Goal: Browse casually: Explore the website without a specific task or goal

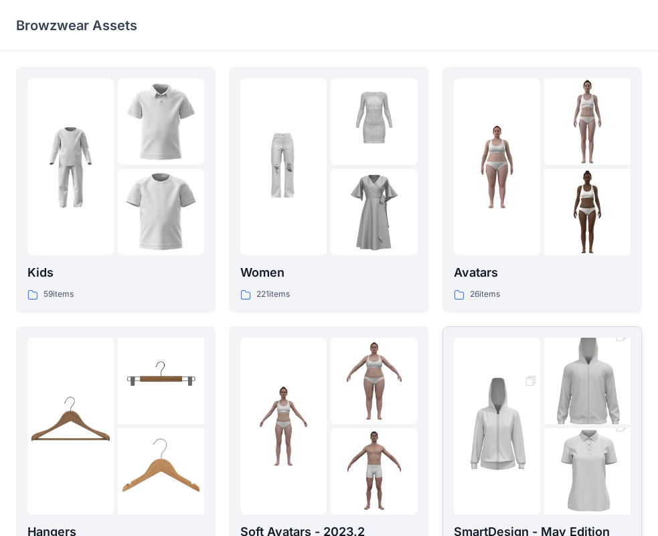
click at [499, 415] on img at bounding box center [497, 426] width 86 height 130
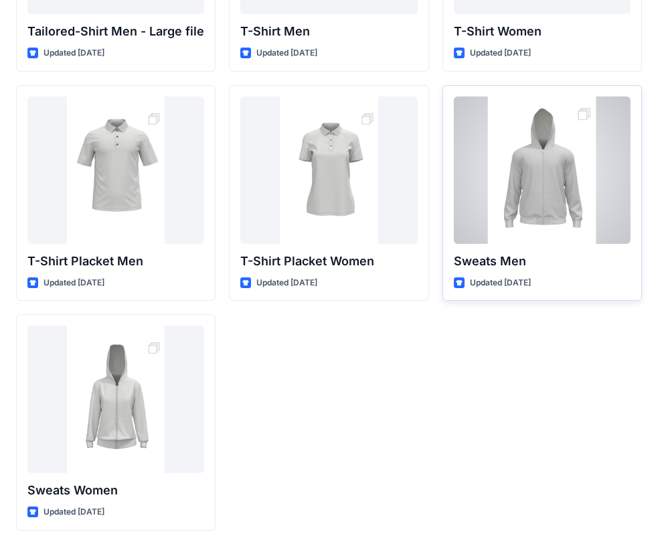
scroll to position [222, 0]
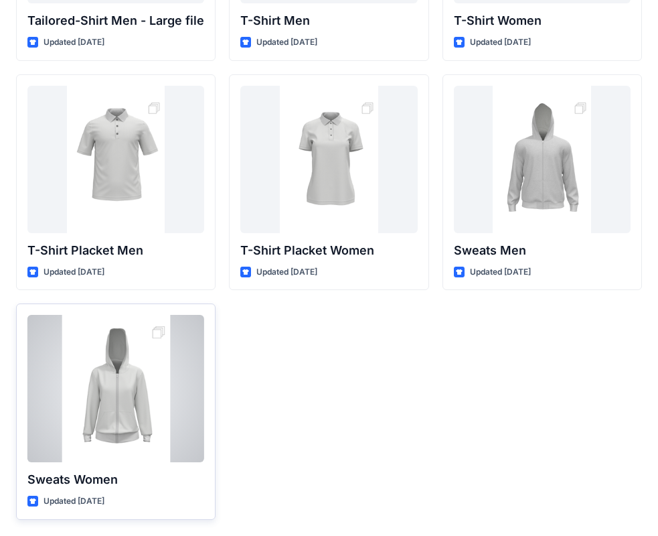
click at [112, 381] on div at bounding box center [115, 388] width 177 height 147
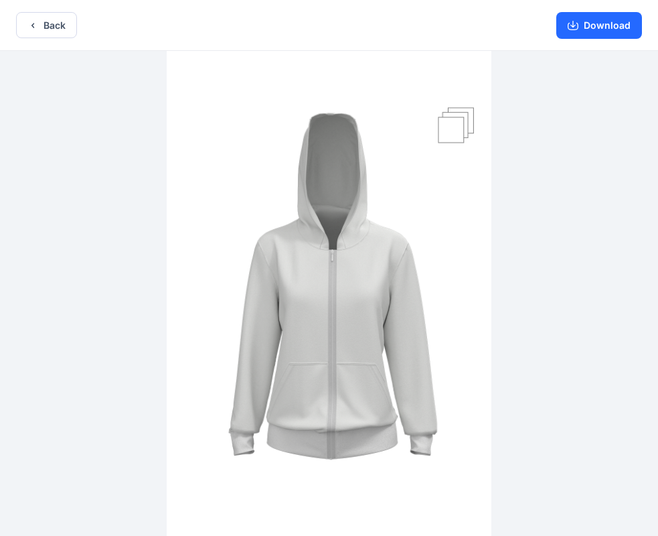
click at [344, 288] on img at bounding box center [329, 294] width 325 height 487
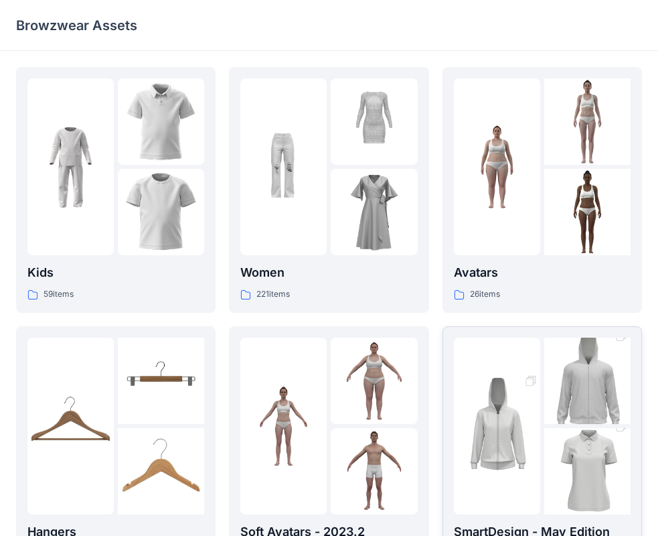
click at [504, 436] on img at bounding box center [497, 426] width 86 height 130
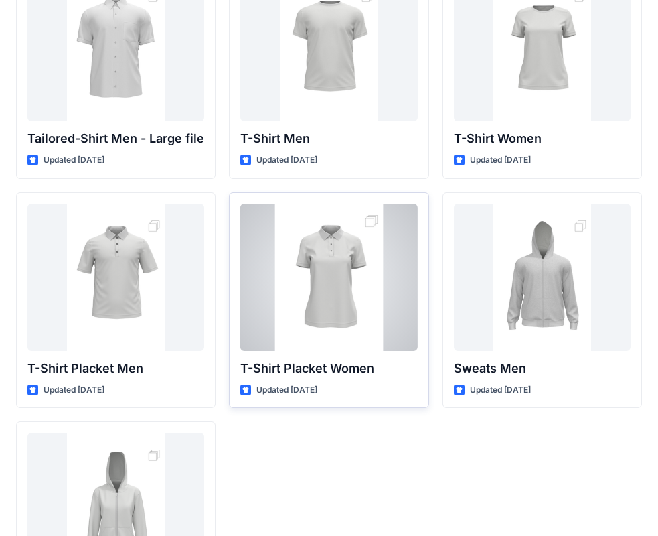
scroll to position [222, 0]
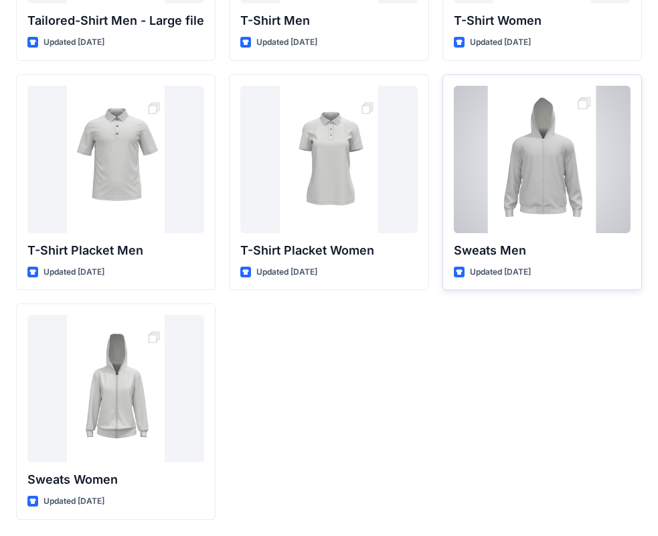
click at [537, 189] on div at bounding box center [542, 159] width 177 height 147
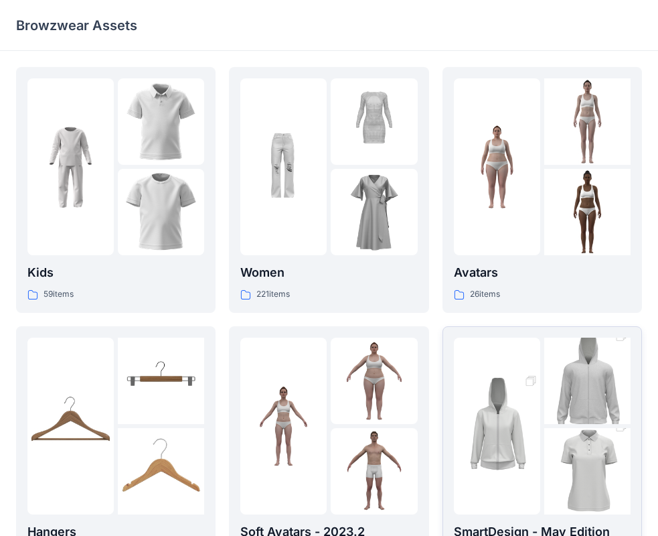
click at [548, 368] on img at bounding box center [587, 381] width 86 height 130
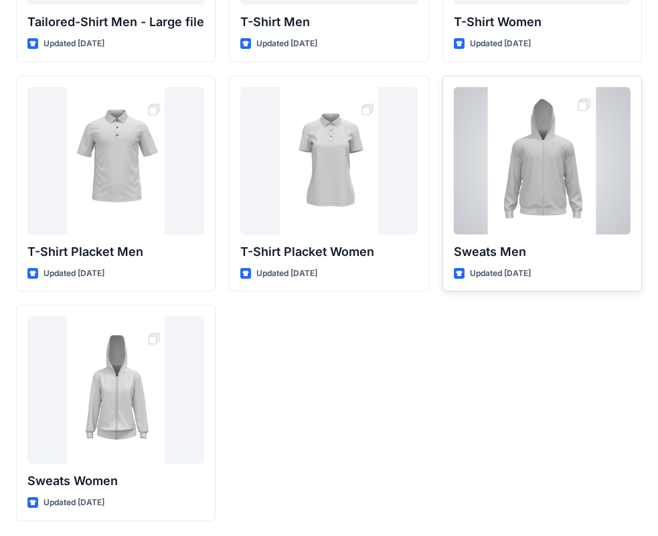
scroll to position [222, 0]
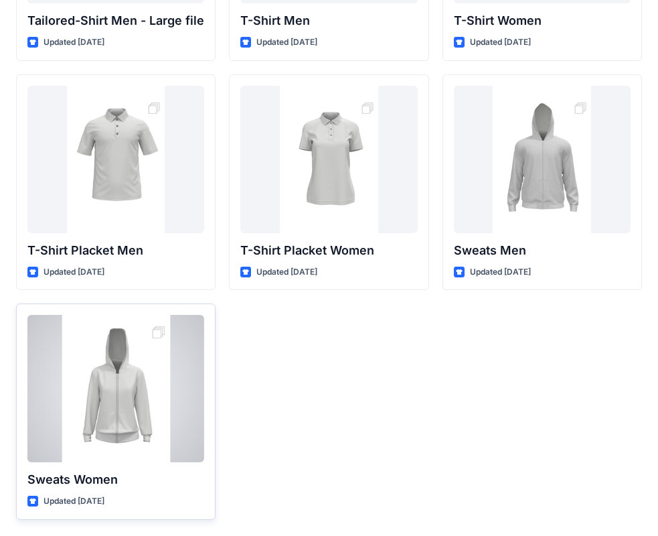
click at [125, 388] on div at bounding box center [115, 388] width 177 height 147
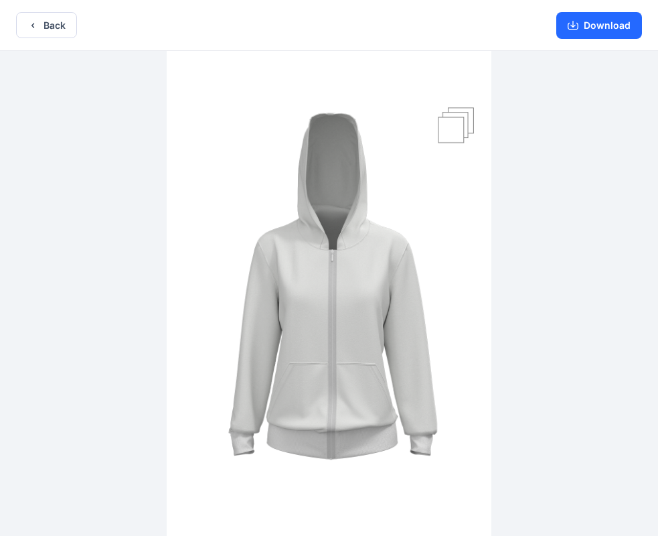
click at [301, 323] on img at bounding box center [329, 294] width 325 height 487
click at [320, 285] on img at bounding box center [329, 294] width 325 height 487
click at [464, 113] on img at bounding box center [329, 294] width 325 height 487
click at [329, 187] on img at bounding box center [329, 294] width 325 height 487
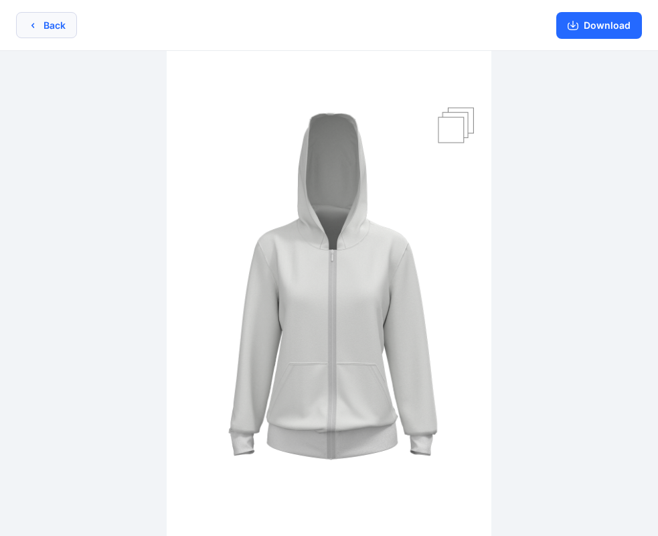
click at [54, 24] on button "Back" at bounding box center [46, 25] width 61 height 26
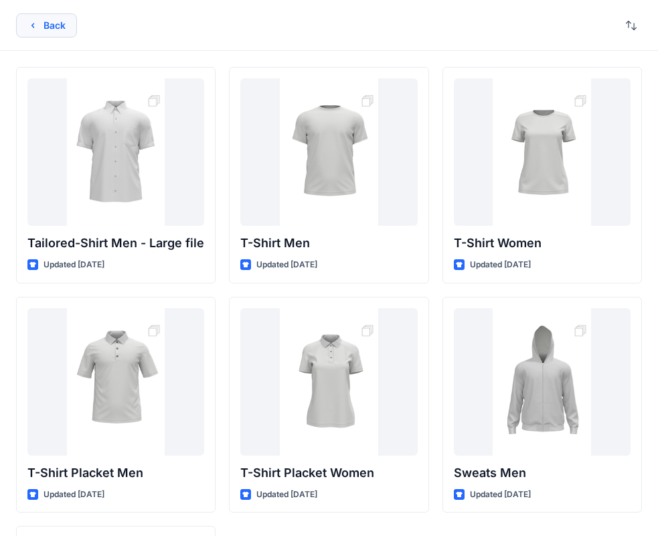
click at [46, 23] on button "Back" at bounding box center [46, 25] width 61 height 24
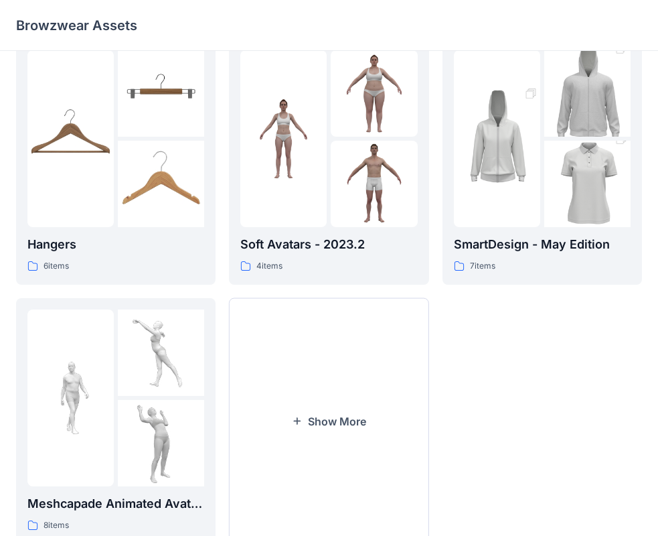
scroll to position [333, 0]
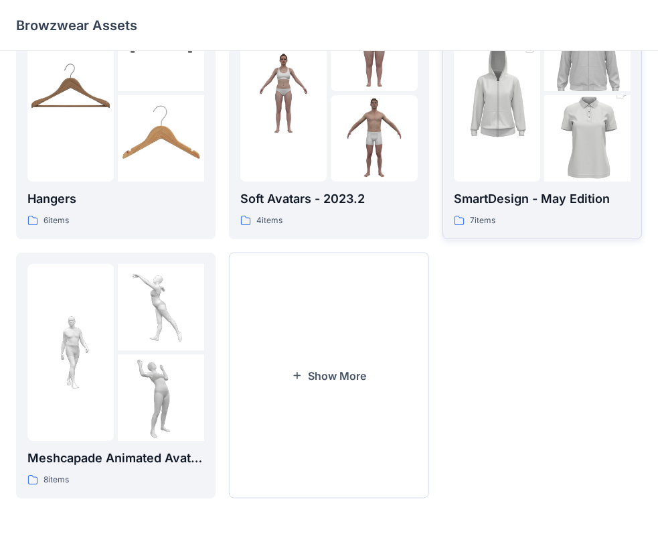
click at [543, 102] on div at bounding box center [542, 93] width 177 height 177
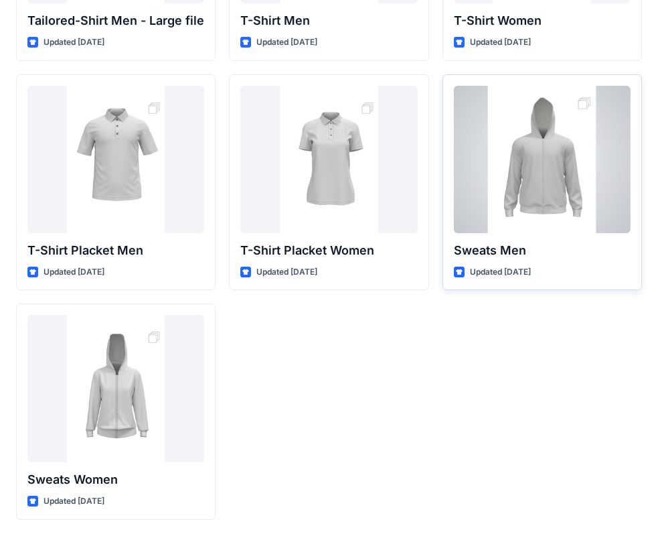
click at [532, 139] on div at bounding box center [542, 159] width 177 height 147
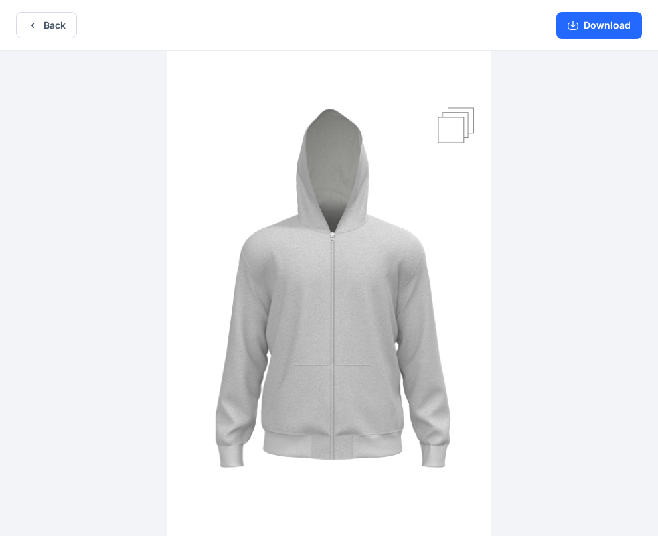
click at [377, 259] on img at bounding box center [329, 294] width 325 height 487
click at [610, 29] on button "Download" at bounding box center [599, 25] width 86 height 27
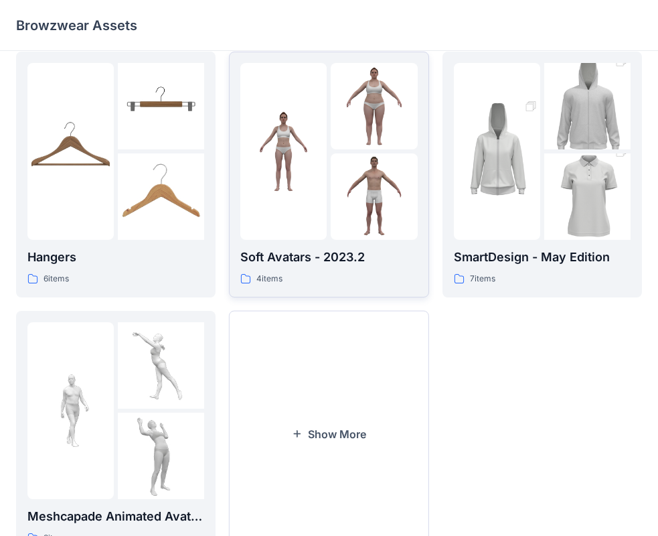
scroll to position [65, 0]
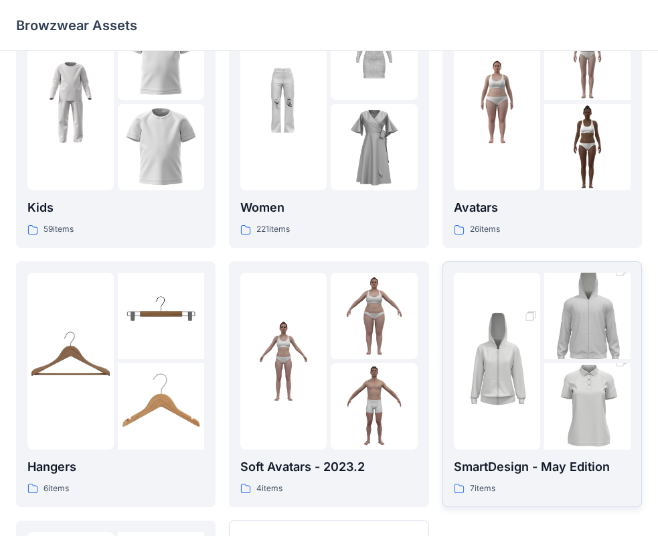
click at [509, 353] on img at bounding box center [497, 361] width 86 height 130
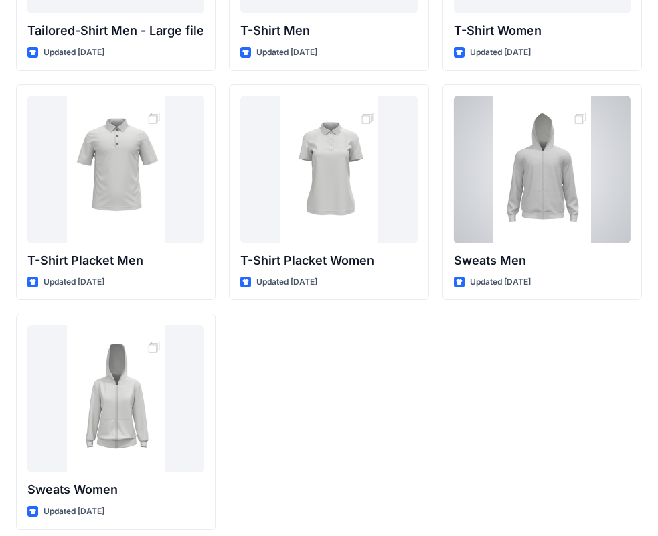
scroll to position [222, 0]
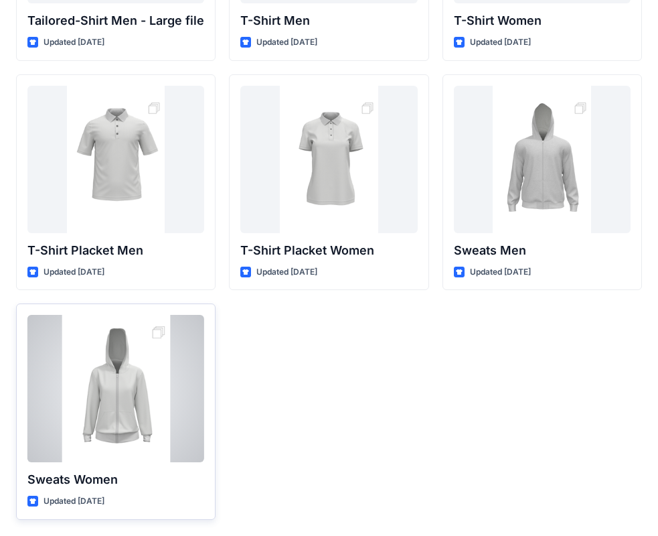
click at [106, 370] on div at bounding box center [115, 388] width 177 height 147
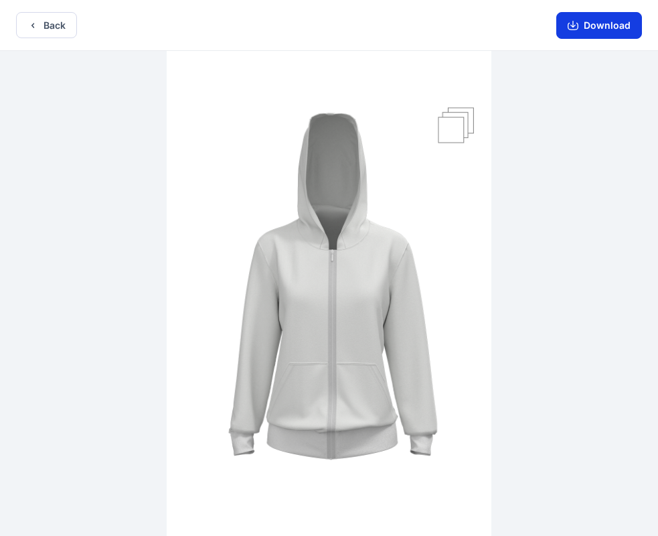
click at [610, 29] on button "Download" at bounding box center [599, 25] width 86 height 27
